Goal: Transaction & Acquisition: Purchase product/service

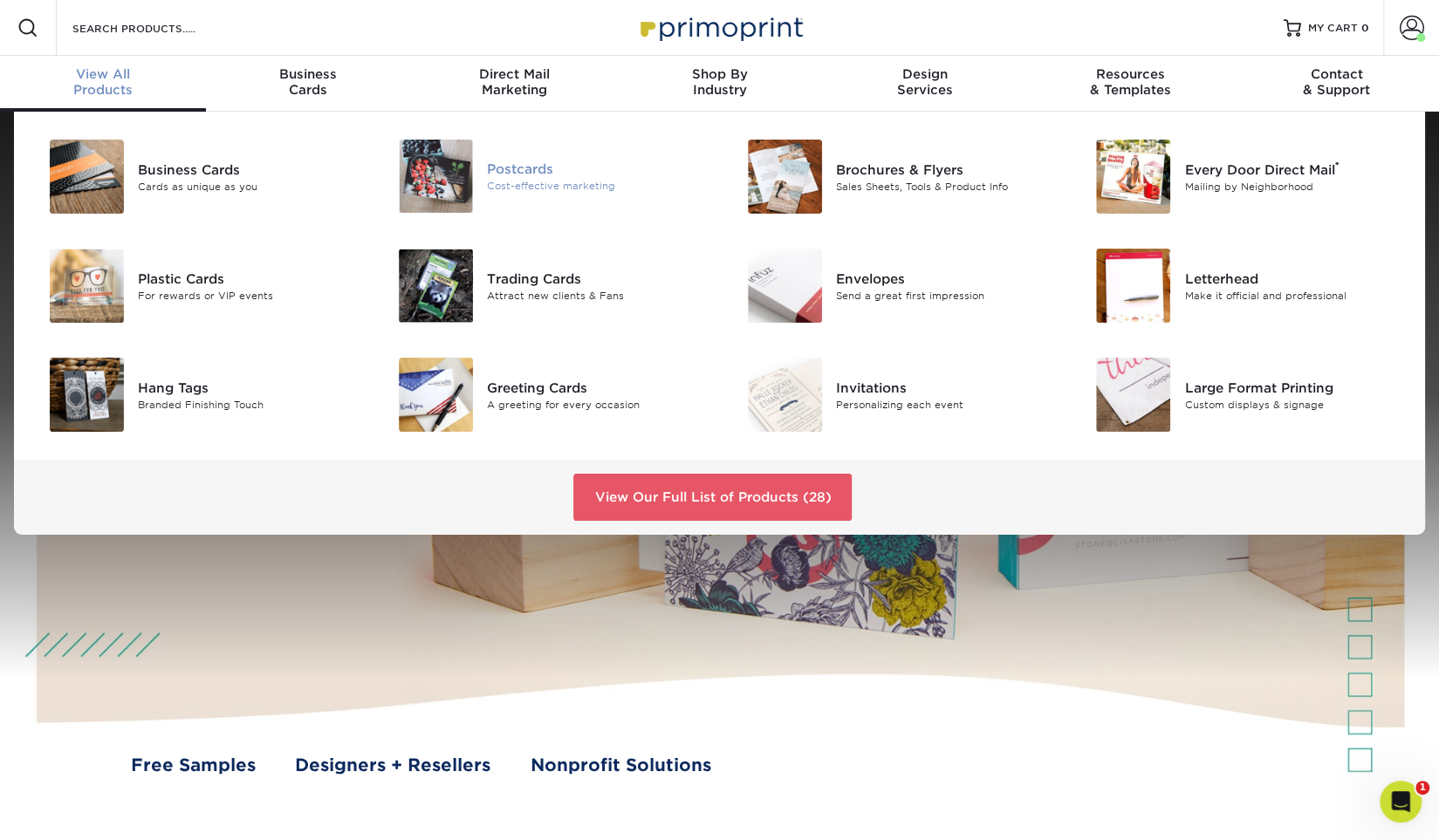
click at [551, 174] on div "Postcards" at bounding box center [596, 169] width 219 height 19
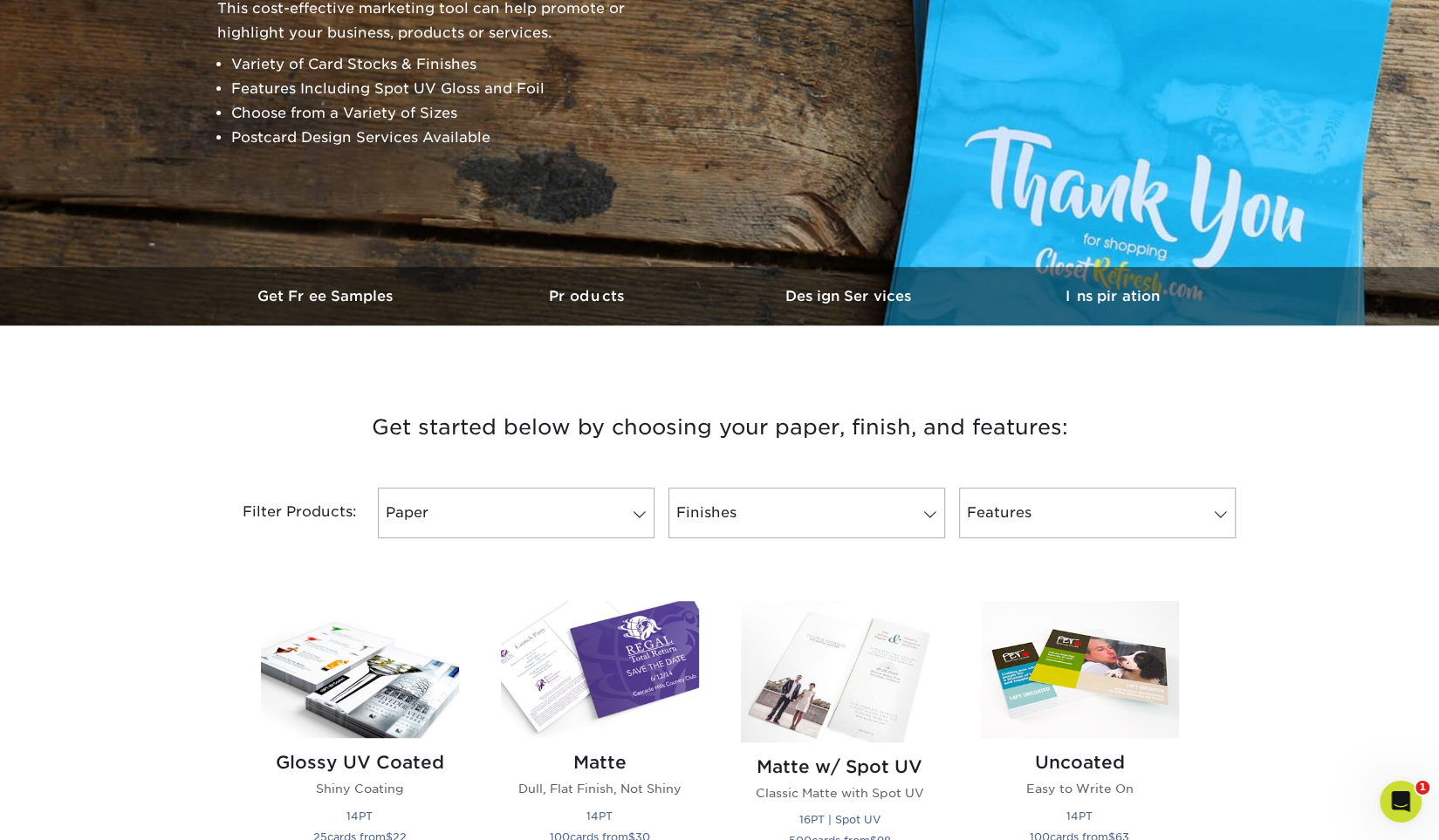
scroll to position [393, 0]
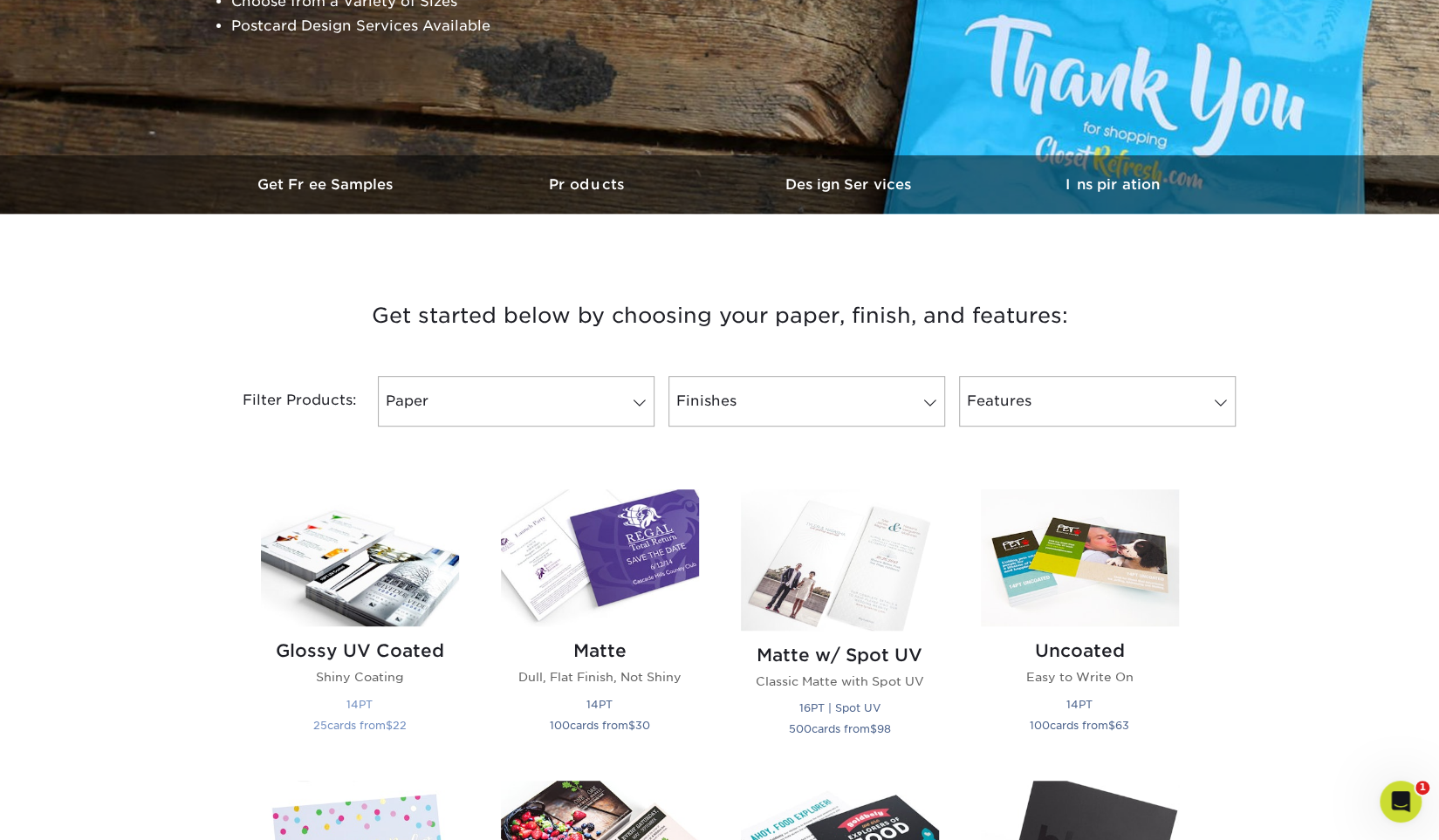
click at [339, 602] on img at bounding box center [360, 558] width 198 height 137
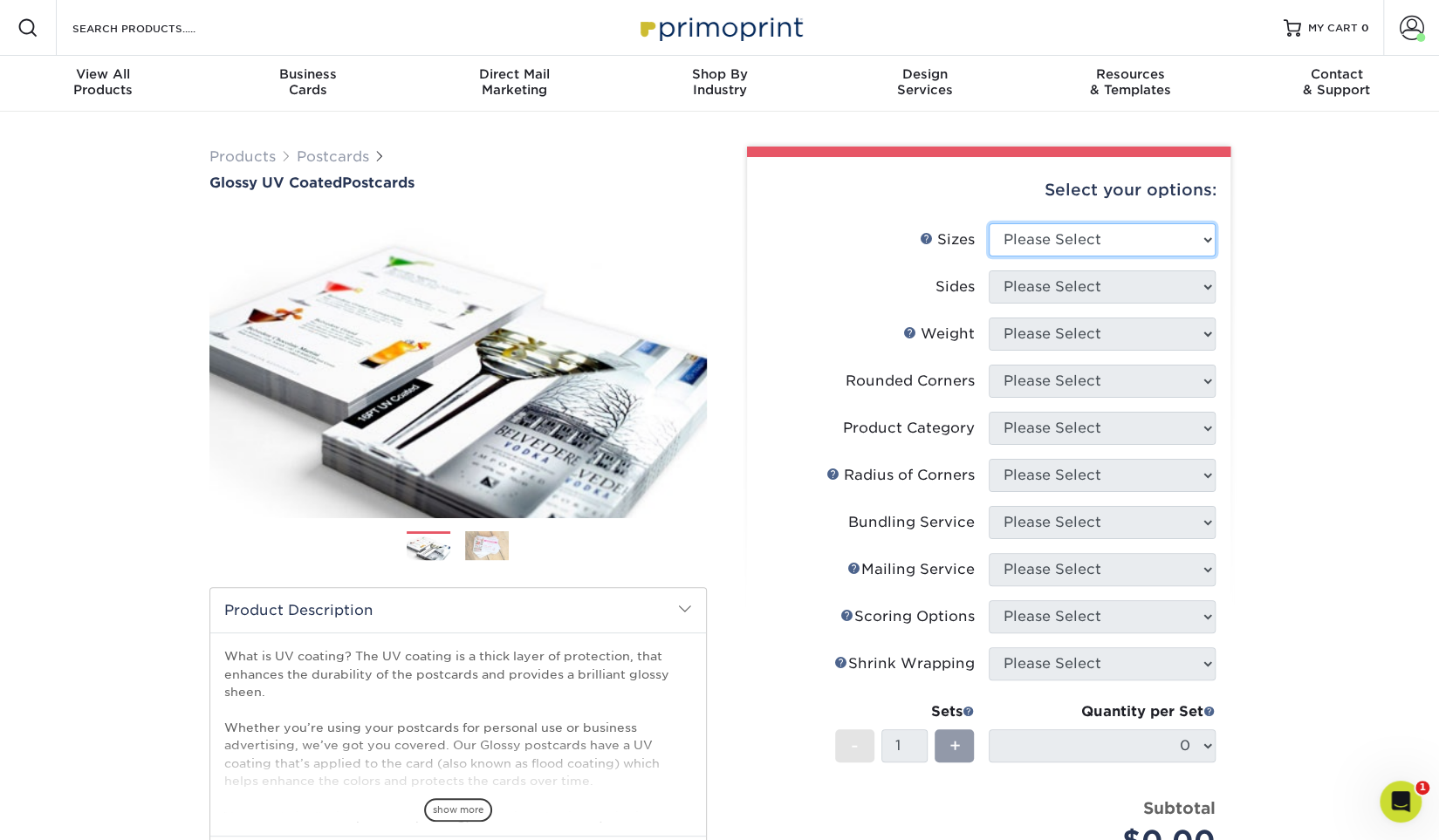
select select "4.00x6.00"
click option "4" x 6"" at bounding box center [0, 0] width 0 height 0
